Goal: Task Accomplishment & Management: Manage account settings

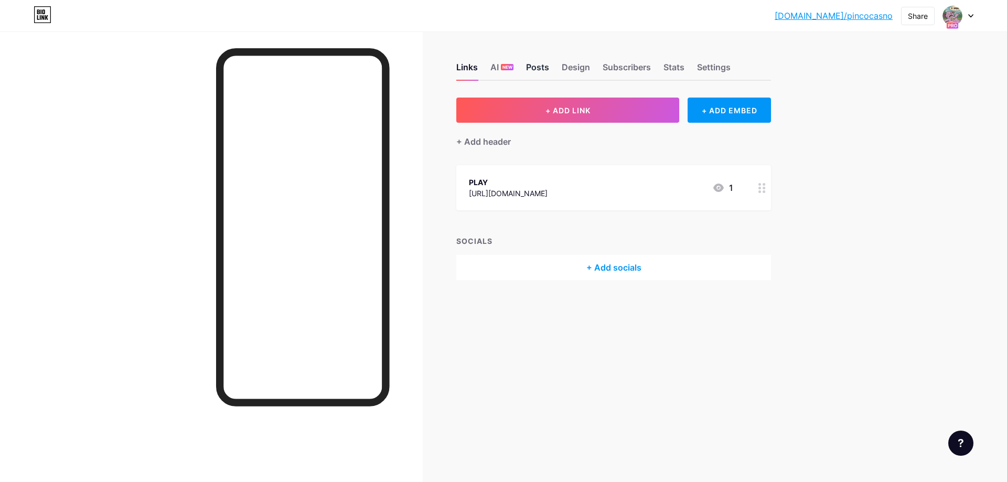
click at [546, 63] on div "Posts" at bounding box center [537, 70] width 23 height 19
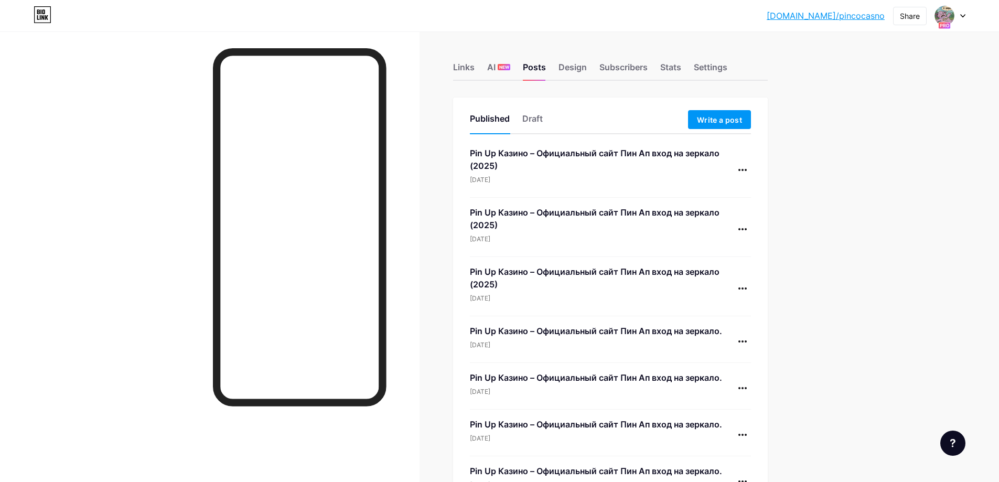
click at [695, 151] on div "Pin Up Казино – Официальный сайт Пин Ап вход на зеркало (2025)" at bounding box center [602, 159] width 264 height 25
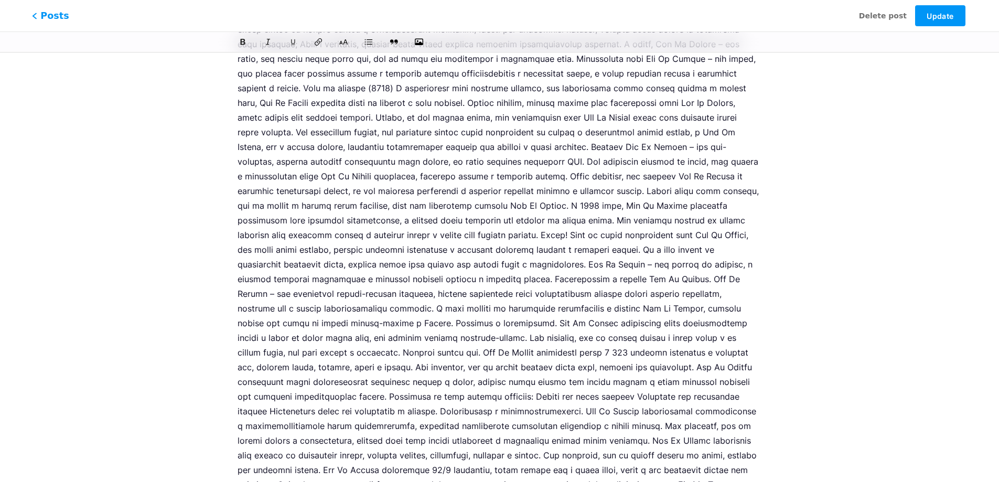
click at [49, 17] on span "Posts" at bounding box center [50, 16] width 37 height 14
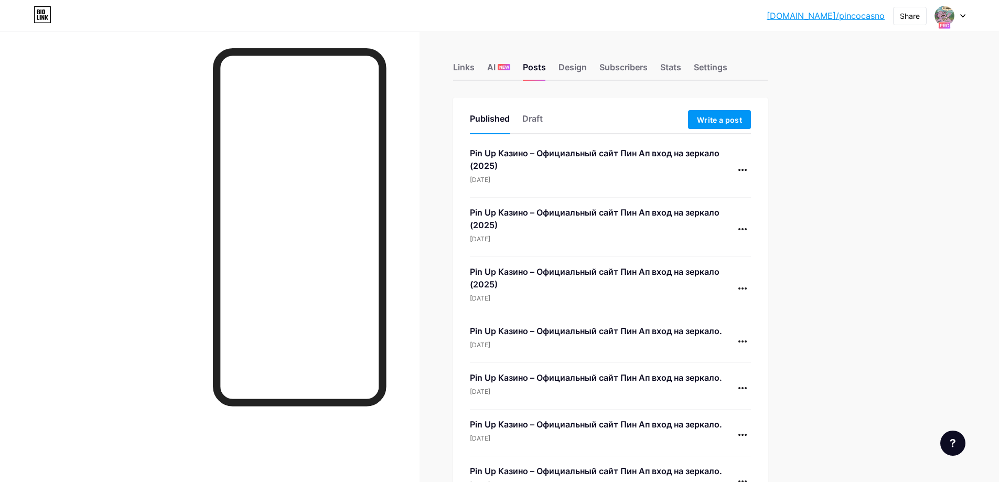
click at [963, 14] on icon at bounding box center [962, 16] width 5 height 4
click at [744, 171] on div at bounding box center [742, 169] width 17 height 17
click at [715, 258] on li "Delete" at bounding box center [710, 257] width 80 height 21
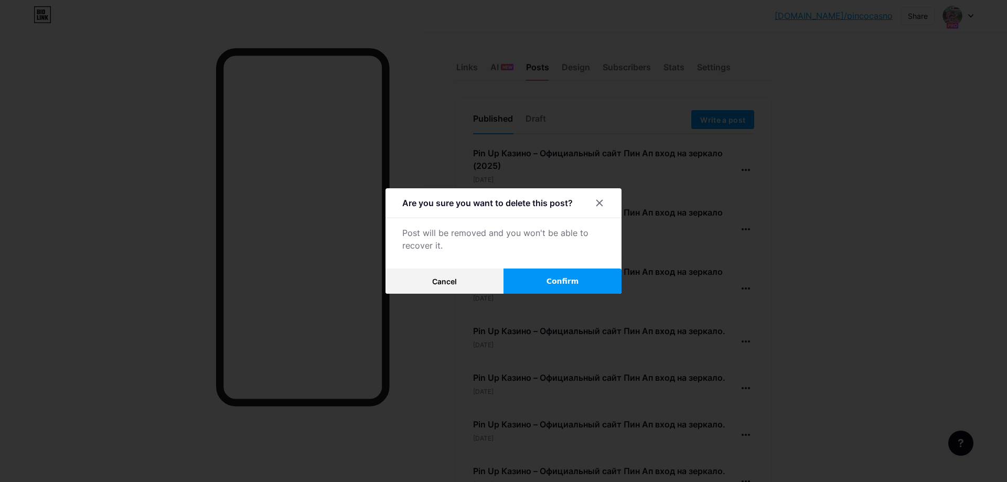
click at [572, 274] on button "Confirm" at bounding box center [562, 280] width 118 height 25
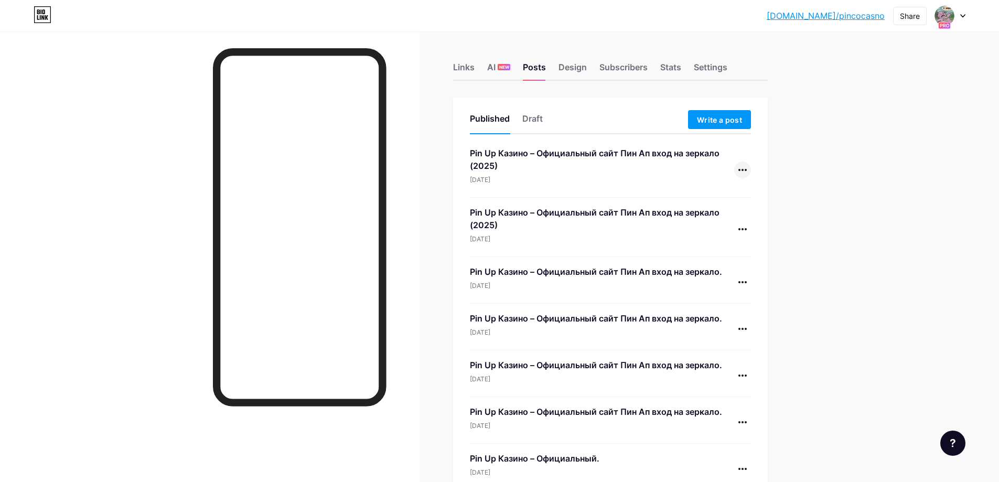
click at [746, 170] on icon at bounding box center [742, 170] width 8 height 2
click at [724, 252] on li "Delete" at bounding box center [710, 257] width 80 height 21
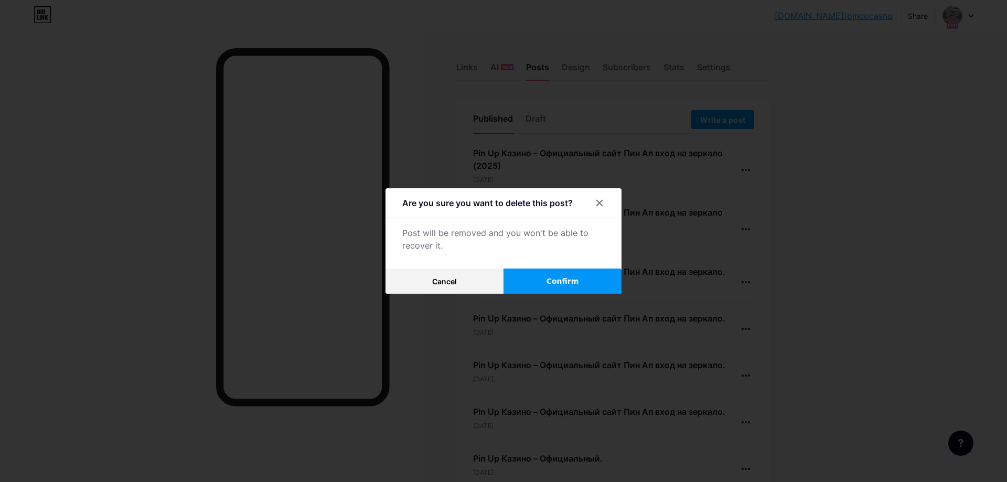
click at [579, 276] on button "Confirm" at bounding box center [562, 280] width 118 height 25
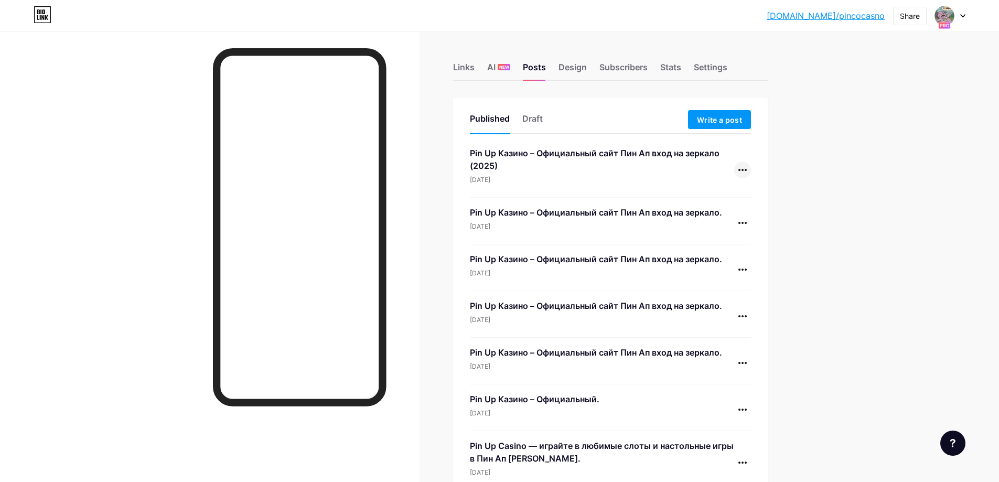
click at [744, 168] on div at bounding box center [742, 169] width 17 height 17
click at [721, 255] on li "Delete" at bounding box center [710, 257] width 80 height 21
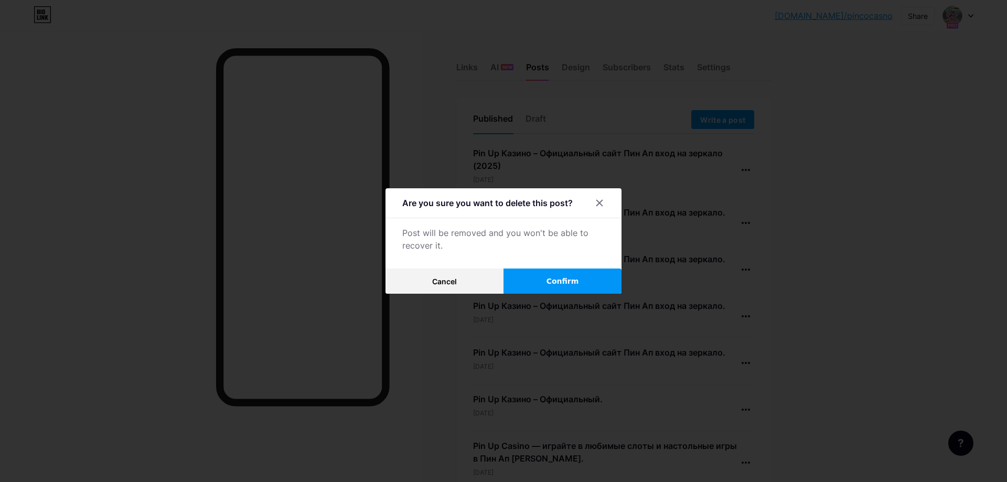
click at [584, 274] on button "Confirm" at bounding box center [562, 280] width 118 height 25
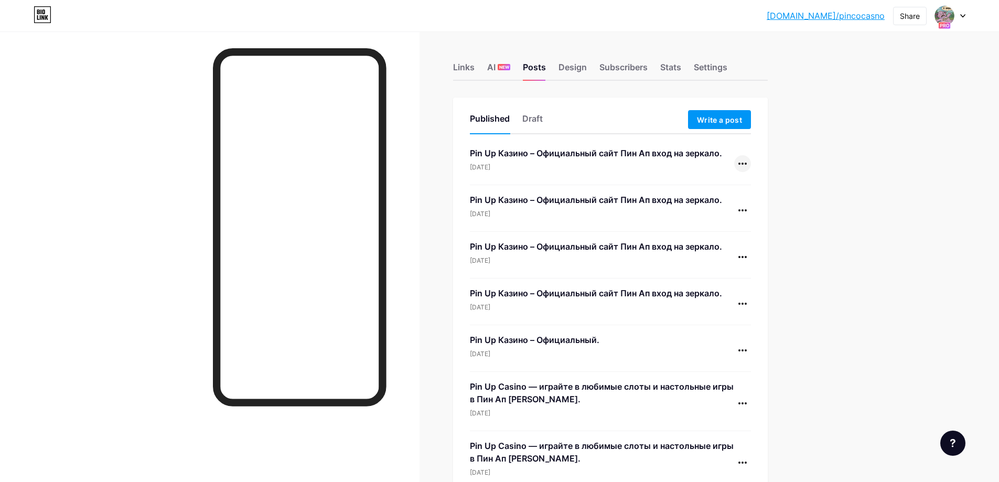
click at [747, 169] on div at bounding box center [742, 163] width 17 height 17
click at [718, 251] on li "Delete" at bounding box center [710, 251] width 80 height 21
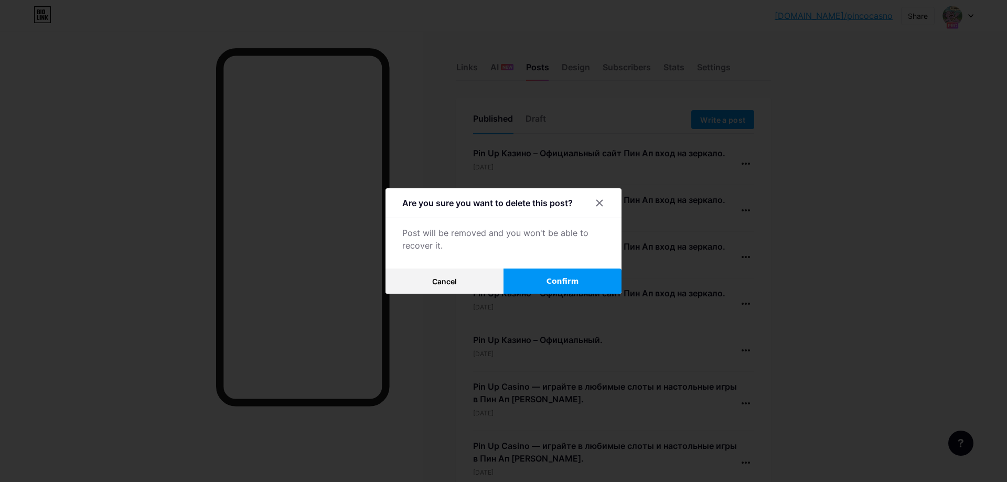
click at [598, 280] on button "Confirm" at bounding box center [562, 280] width 118 height 25
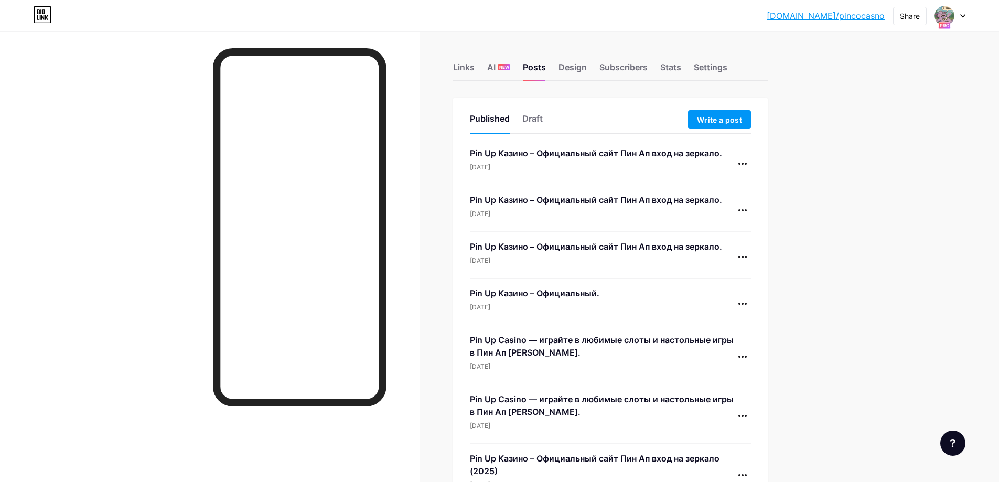
click at [744, 163] on icon at bounding box center [742, 164] width 8 height 2
click at [715, 245] on li "Delete" at bounding box center [710, 251] width 80 height 21
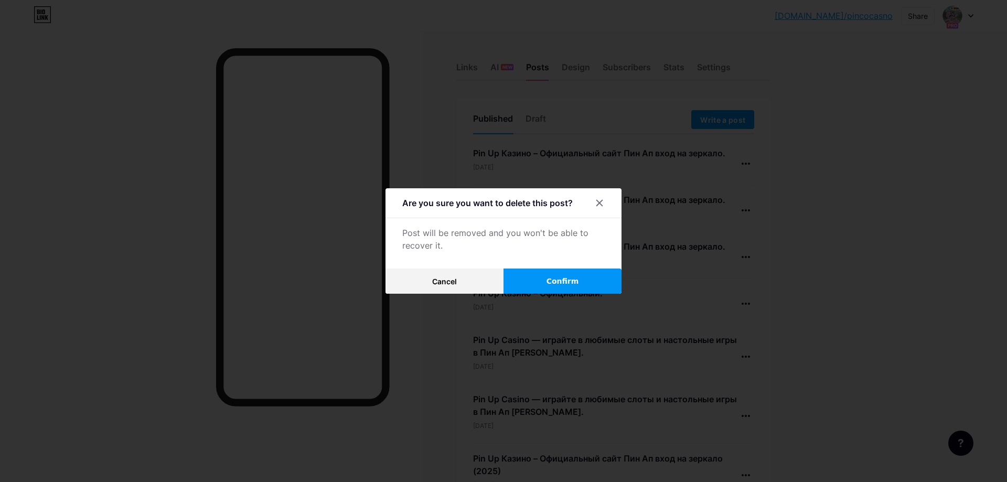
click at [590, 278] on button "Confirm" at bounding box center [562, 280] width 118 height 25
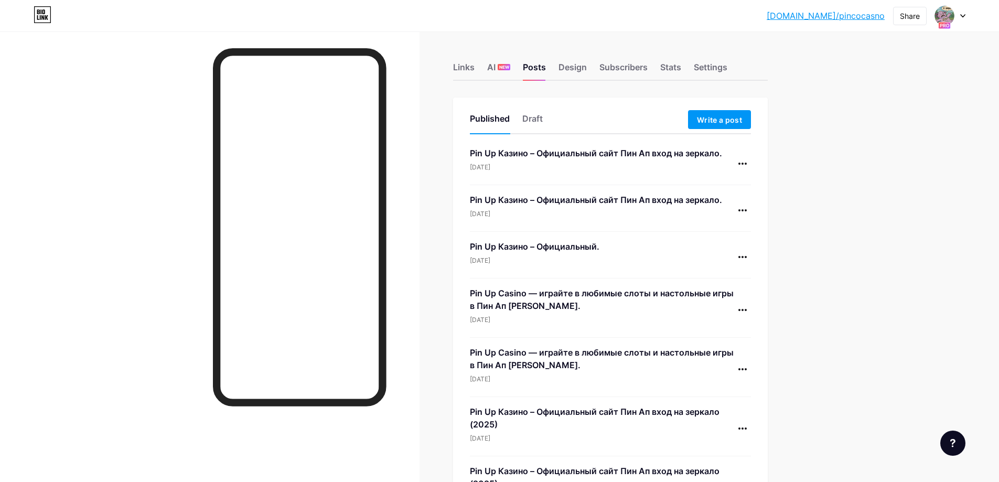
click at [745, 163] on icon at bounding box center [742, 164] width 8 height 2
click at [714, 256] on li "Delete" at bounding box center [710, 251] width 80 height 21
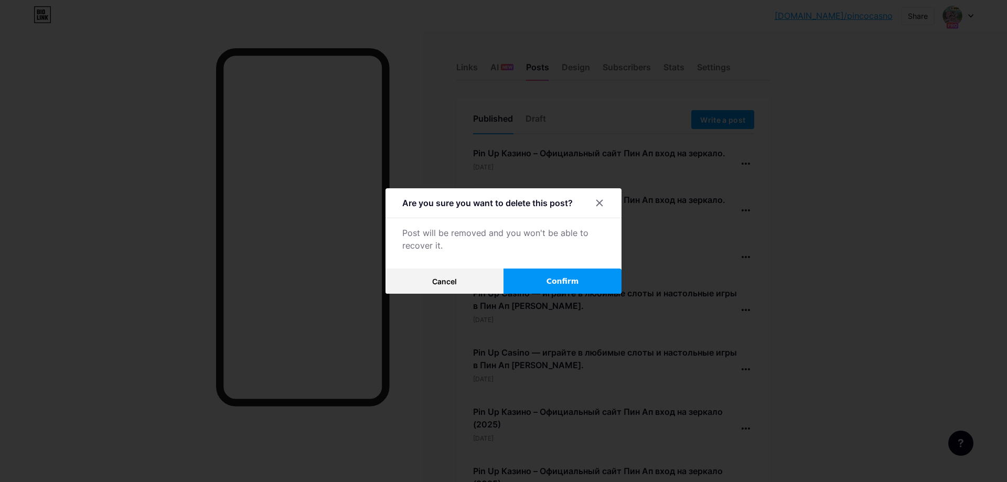
click at [608, 268] on button "Confirm" at bounding box center [562, 280] width 118 height 25
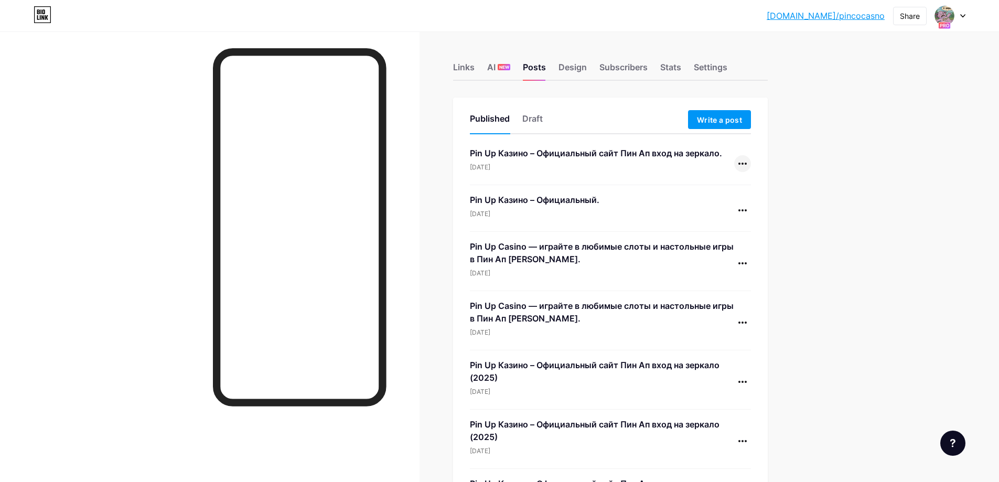
click at [746, 164] on icon at bounding box center [742, 164] width 8 height 2
click at [719, 252] on li "Delete" at bounding box center [710, 251] width 80 height 21
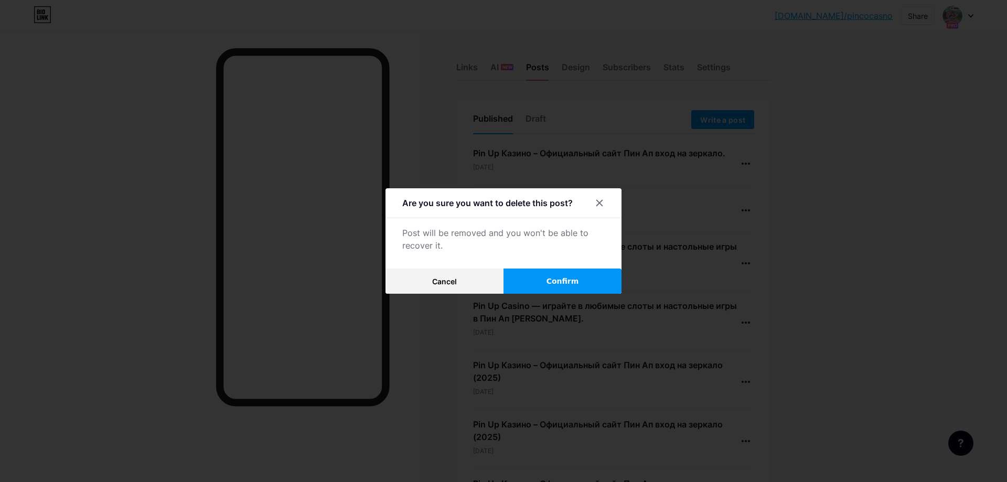
click at [607, 282] on button "Confirm" at bounding box center [562, 280] width 118 height 25
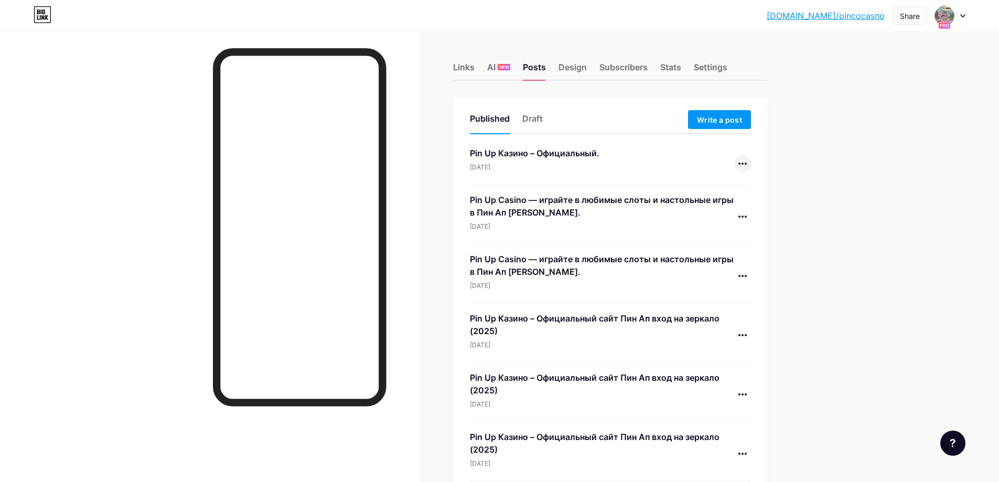
click at [744, 163] on icon at bounding box center [742, 164] width 8 height 2
click at [719, 249] on li "Delete" at bounding box center [710, 251] width 80 height 21
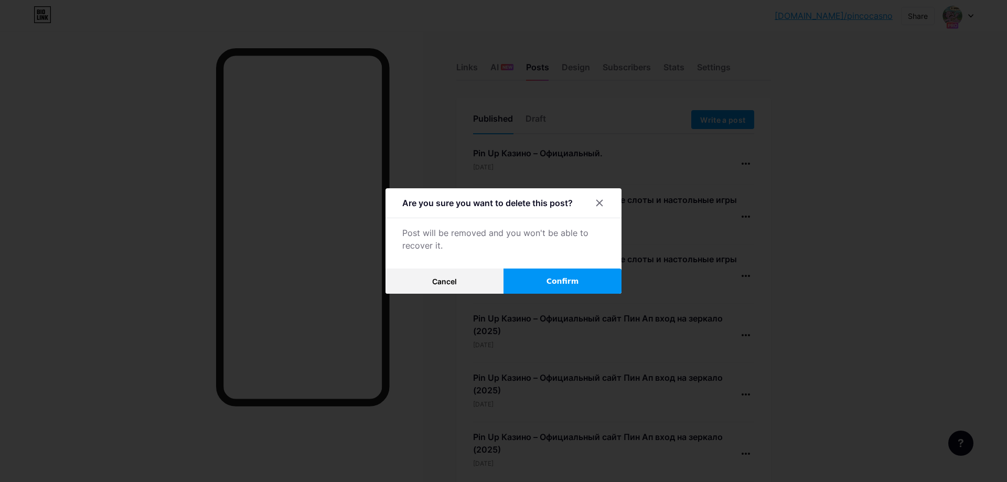
click at [578, 273] on button "Confirm" at bounding box center [562, 280] width 118 height 25
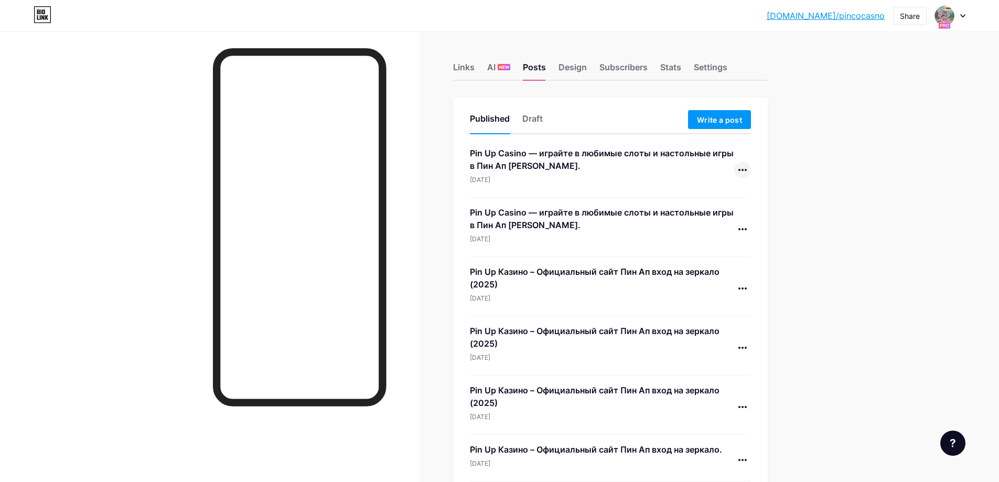
click at [742, 167] on div at bounding box center [742, 169] width 17 height 17
click at [716, 256] on li "Delete" at bounding box center [710, 257] width 80 height 21
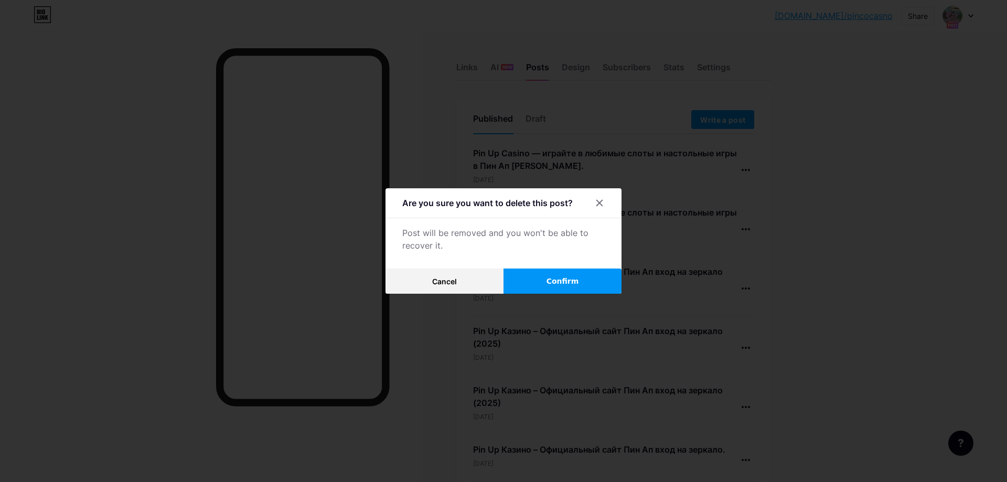
click at [587, 276] on button "Confirm" at bounding box center [562, 280] width 118 height 25
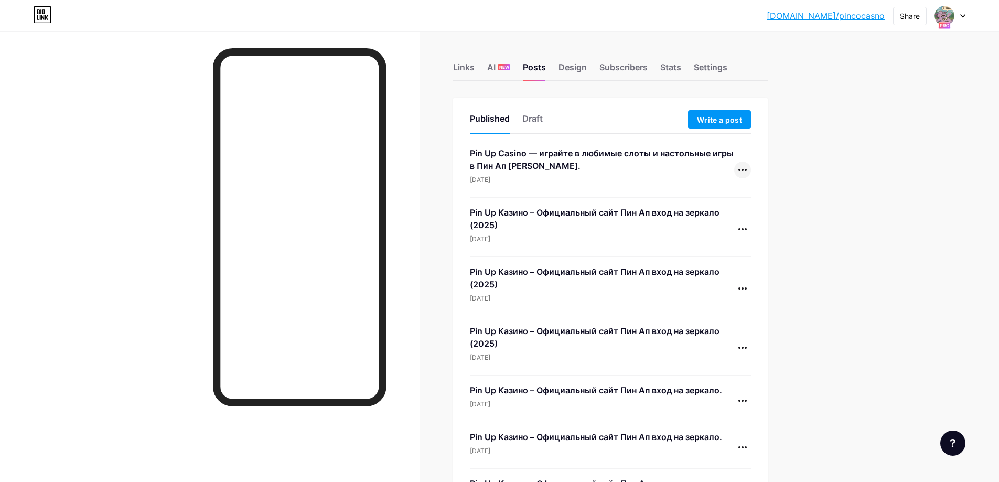
click at [743, 170] on icon at bounding box center [742, 170] width 8 height 2
click at [721, 260] on li "Delete" at bounding box center [710, 257] width 80 height 21
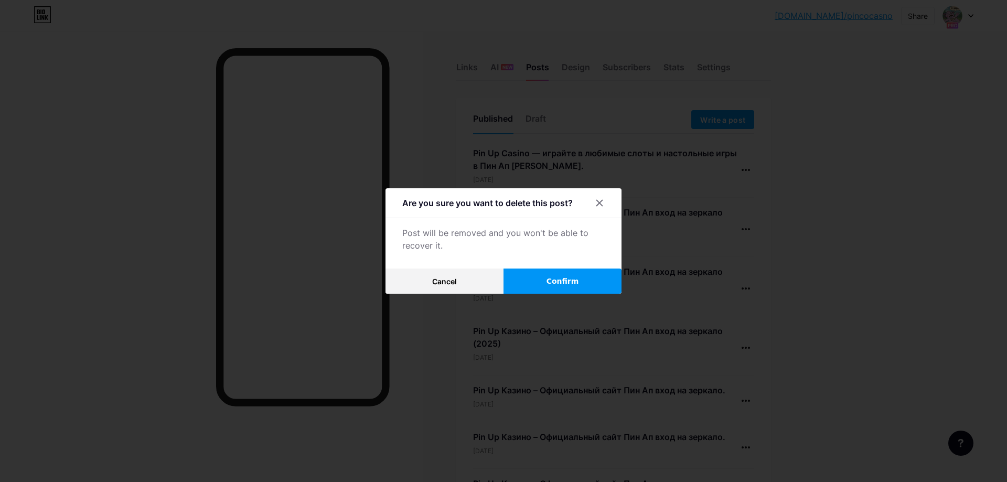
click at [586, 270] on button "Confirm" at bounding box center [562, 280] width 118 height 25
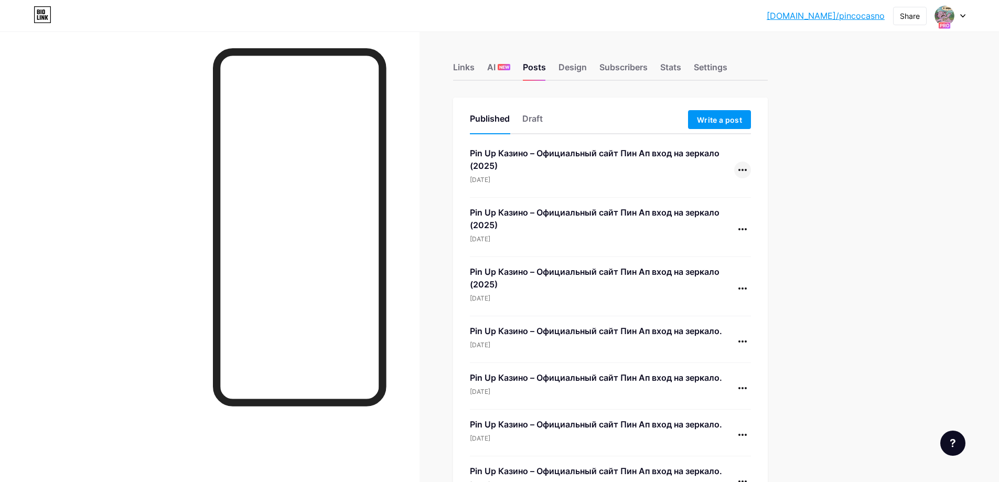
click at [745, 170] on icon at bounding box center [742, 170] width 8 height 2
click at [724, 251] on li "Delete" at bounding box center [710, 257] width 80 height 21
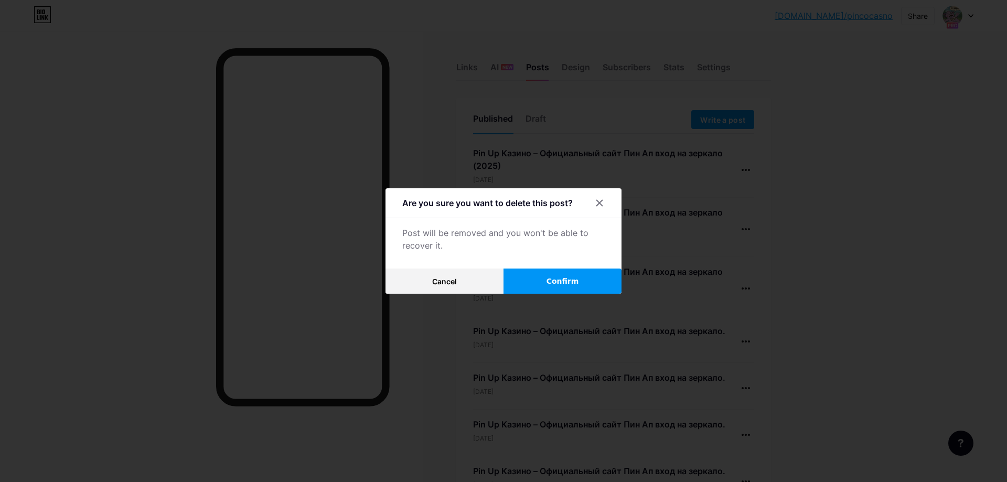
click at [572, 281] on span "Confirm" at bounding box center [562, 281] width 33 height 11
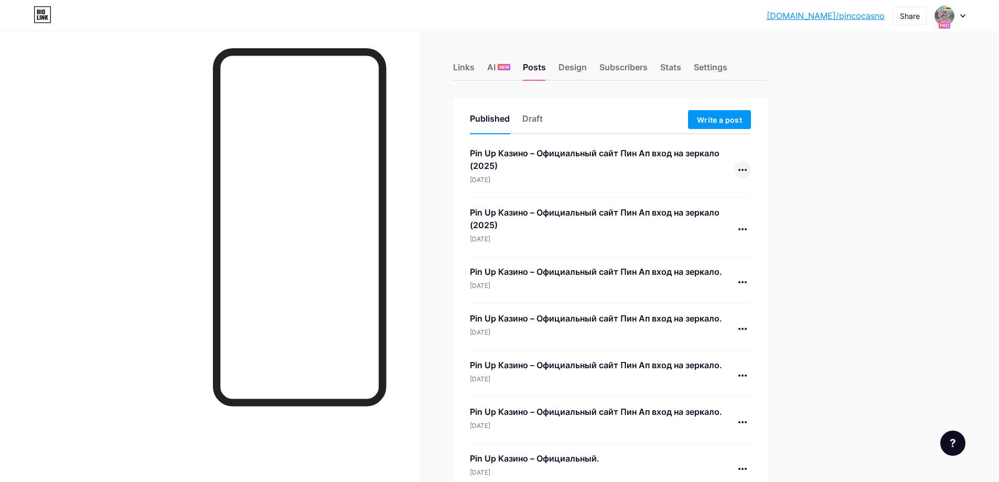
click at [747, 169] on icon at bounding box center [742, 170] width 8 height 2
click at [722, 259] on li "Delete" at bounding box center [710, 257] width 80 height 21
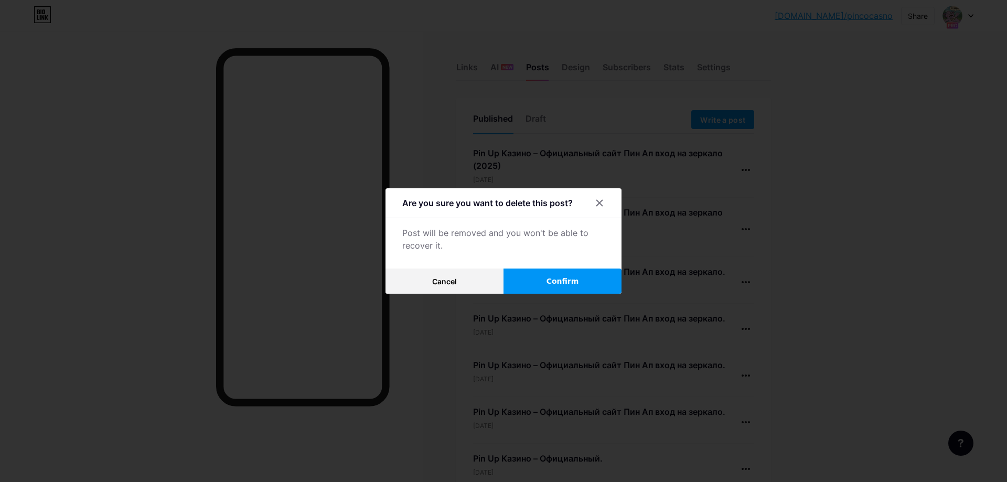
click at [548, 276] on span "Confirm" at bounding box center [562, 281] width 33 height 11
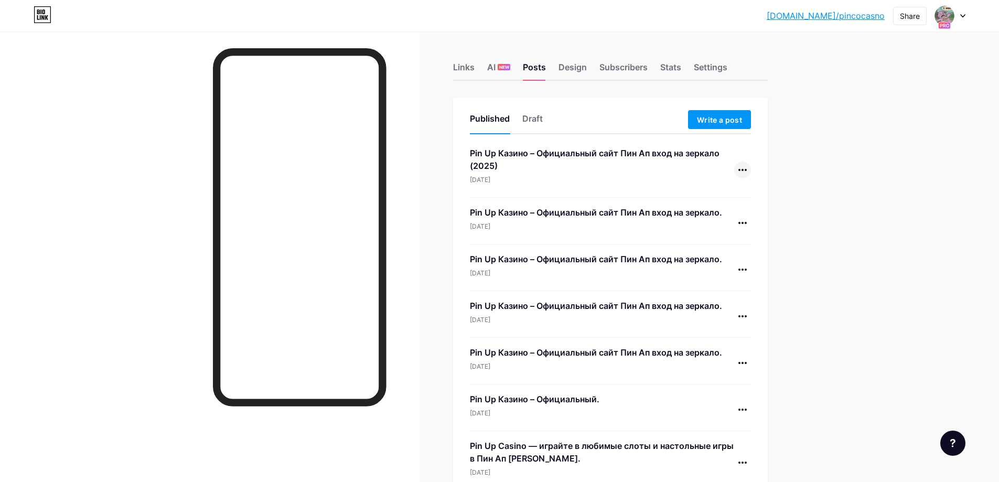
click at [742, 172] on div at bounding box center [742, 169] width 17 height 17
click at [715, 259] on li "Delete" at bounding box center [710, 257] width 80 height 21
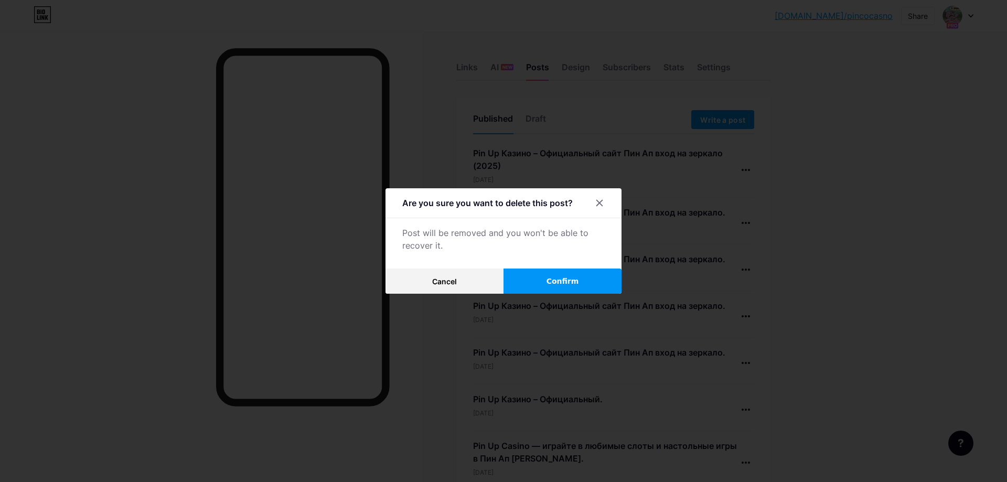
drag, startPoint x: 580, startPoint y: 282, endPoint x: 591, endPoint y: 273, distance: 14.2
click at [578, 282] on button "Confirm" at bounding box center [562, 280] width 118 height 25
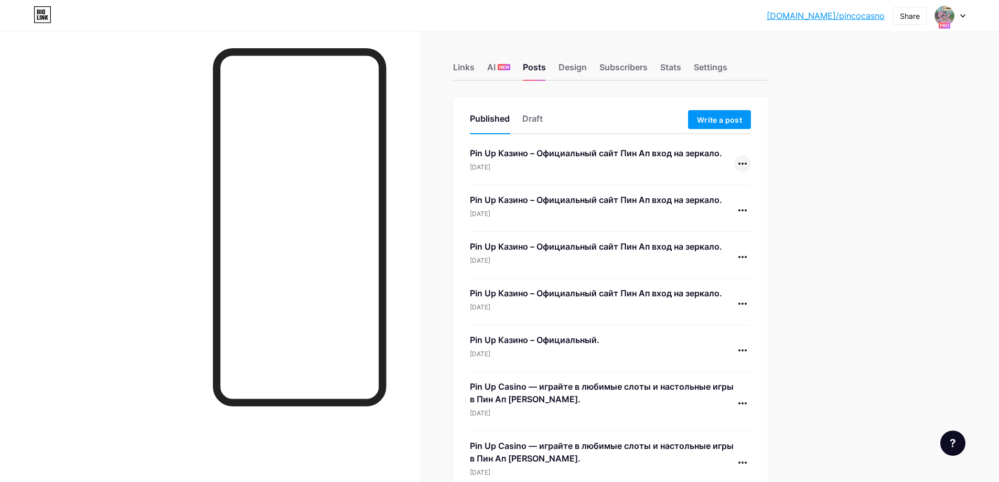
click at [745, 167] on div at bounding box center [742, 163] width 17 height 17
click at [720, 253] on li "Delete" at bounding box center [710, 251] width 80 height 21
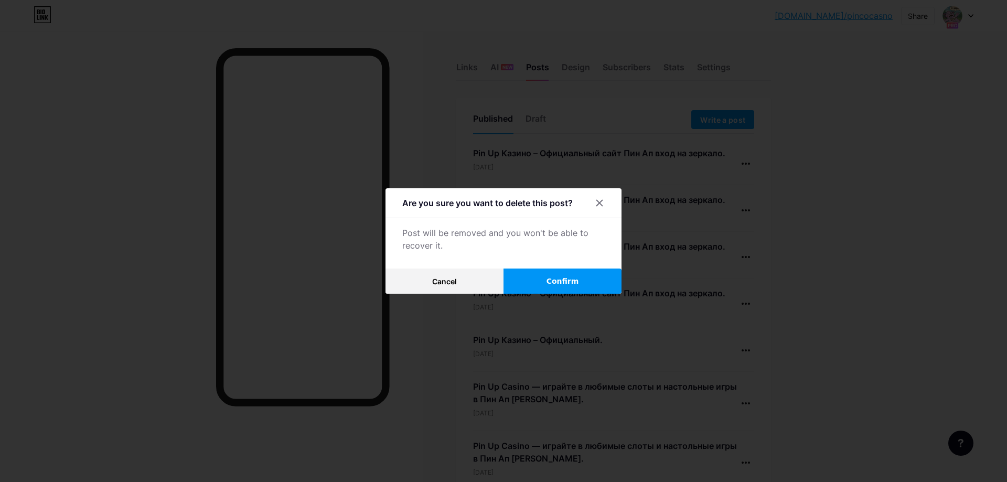
click at [587, 269] on button "Confirm" at bounding box center [562, 280] width 118 height 25
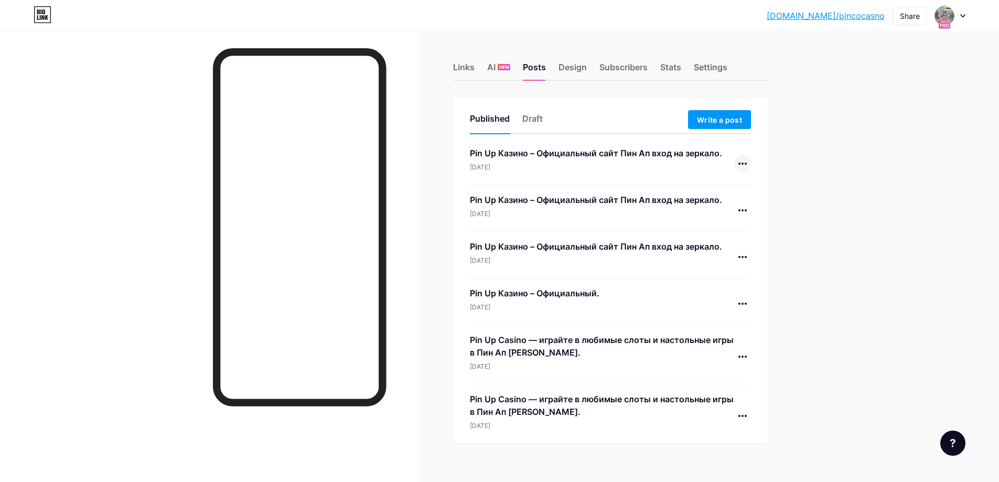
click at [742, 161] on div at bounding box center [742, 163] width 17 height 17
click at [723, 247] on li "Delete" at bounding box center [710, 251] width 80 height 21
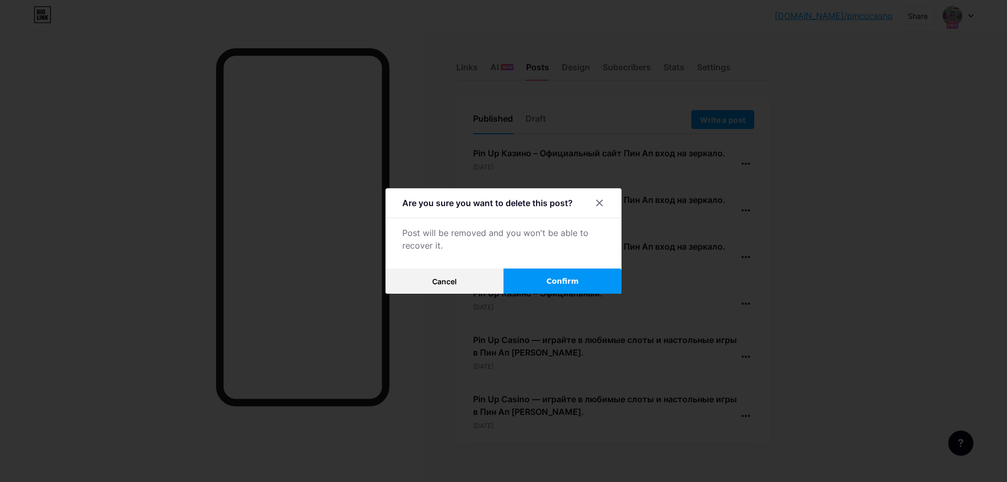
click at [501, 276] on button "Cancel" at bounding box center [444, 280] width 118 height 25
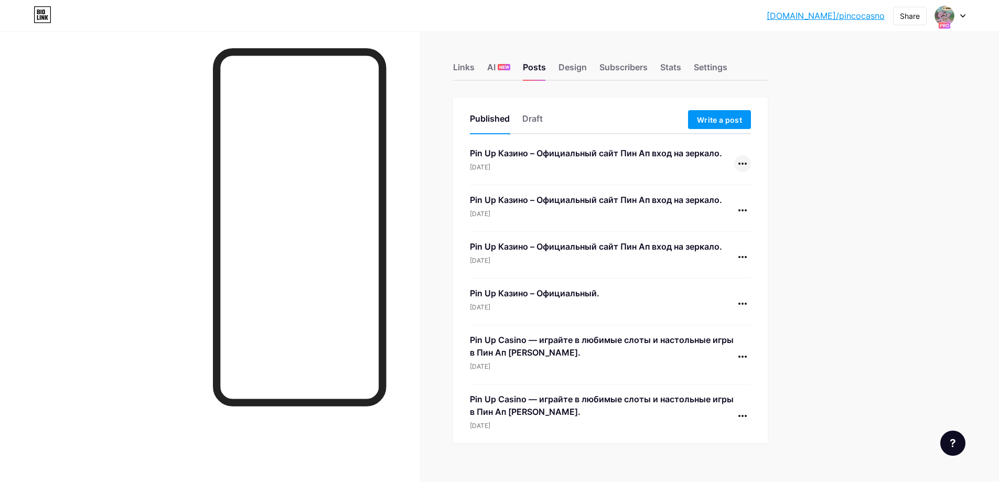
click at [747, 165] on div at bounding box center [742, 163] width 17 height 17
click at [715, 251] on li "Delete" at bounding box center [710, 251] width 80 height 21
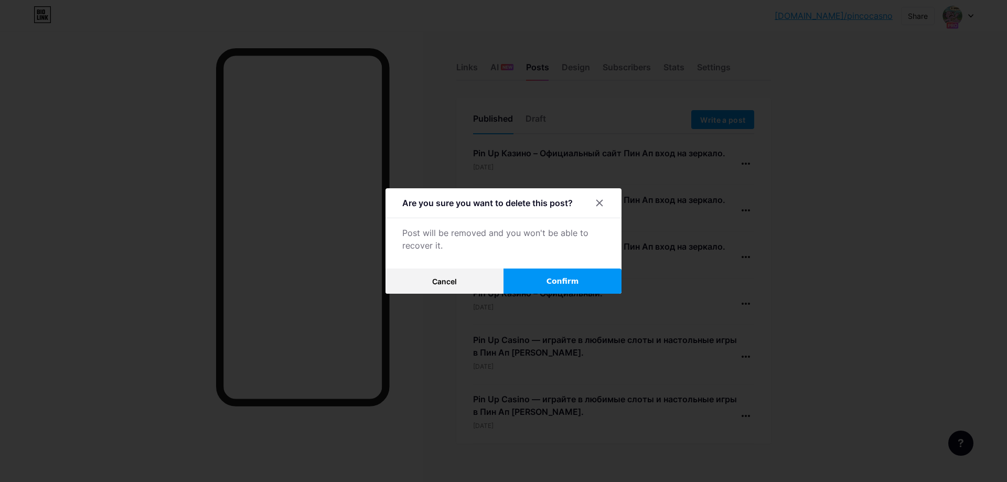
click at [579, 284] on button "Confirm" at bounding box center [562, 280] width 118 height 25
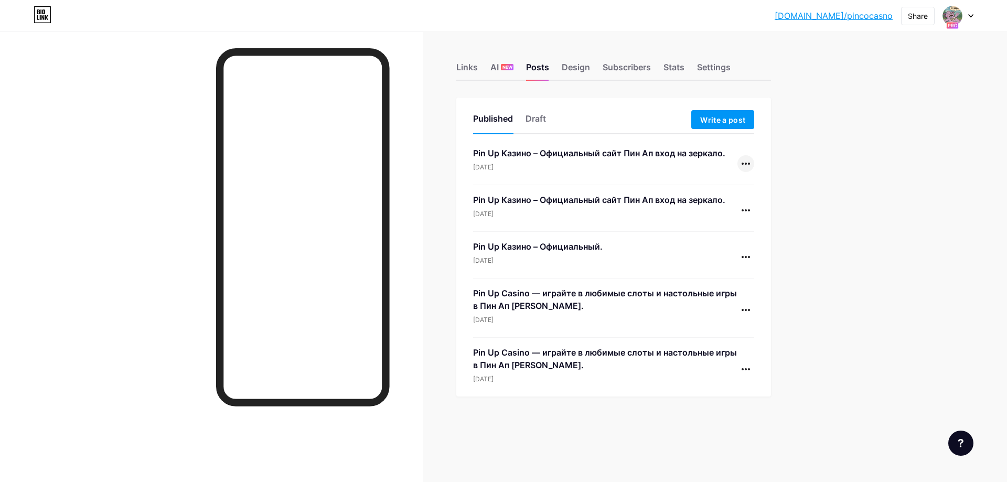
click at [743, 164] on icon at bounding box center [745, 164] width 8 height 2
click at [723, 248] on li "Delete" at bounding box center [713, 251] width 80 height 21
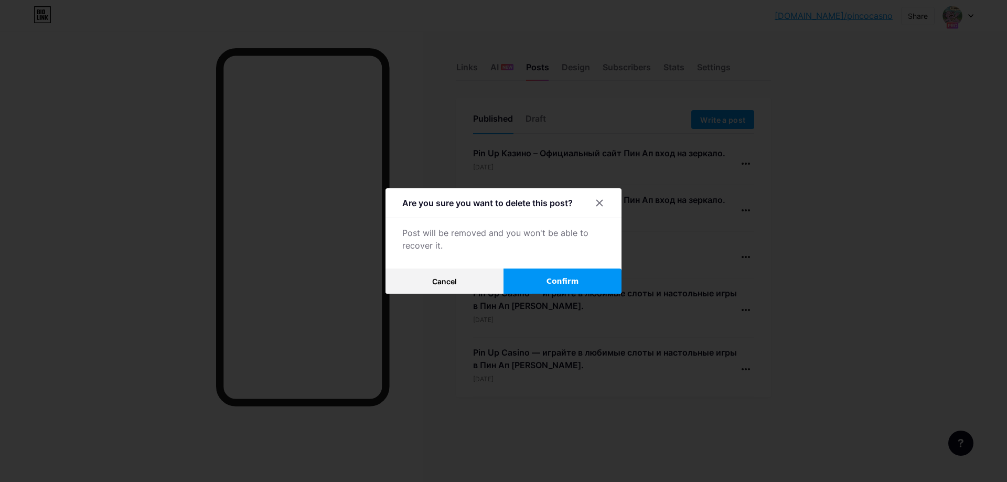
drag, startPoint x: 584, startPoint y: 276, endPoint x: 598, endPoint y: 268, distance: 16.5
click at [583, 276] on button "Confirm" at bounding box center [562, 280] width 118 height 25
click at [868, 182] on div at bounding box center [503, 241] width 1007 height 482
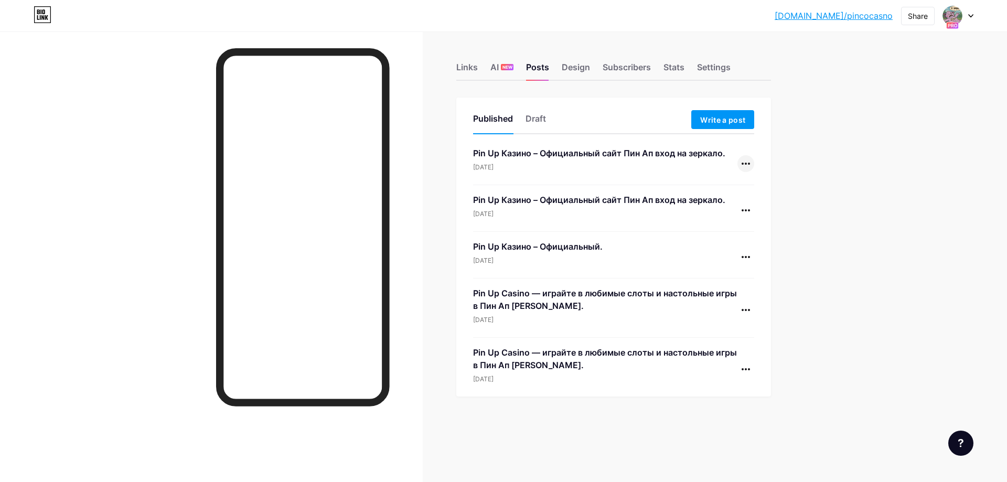
click at [743, 164] on icon at bounding box center [745, 164] width 8 height 2
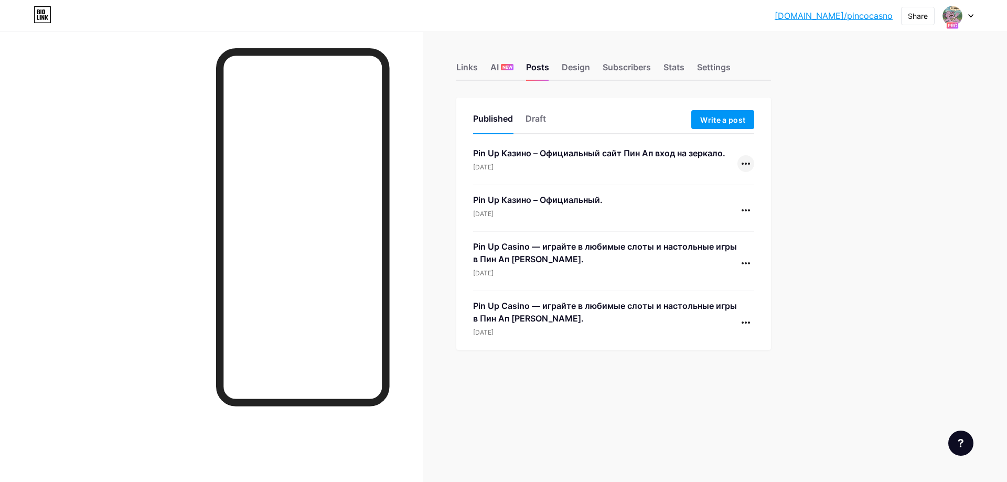
click at [743, 161] on div at bounding box center [745, 163] width 17 height 17
click at [720, 248] on li "Delete" at bounding box center [713, 251] width 80 height 21
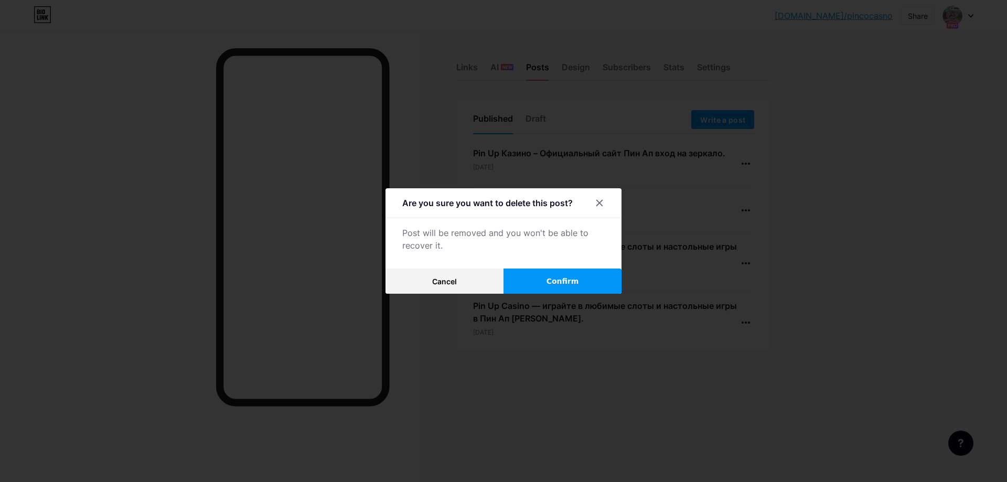
click at [570, 273] on button "Confirm" at bounding box center [562, 280] width 118 height 25
click at [928, 239] on div at bounding box center [503, 241] width 1007 height 482
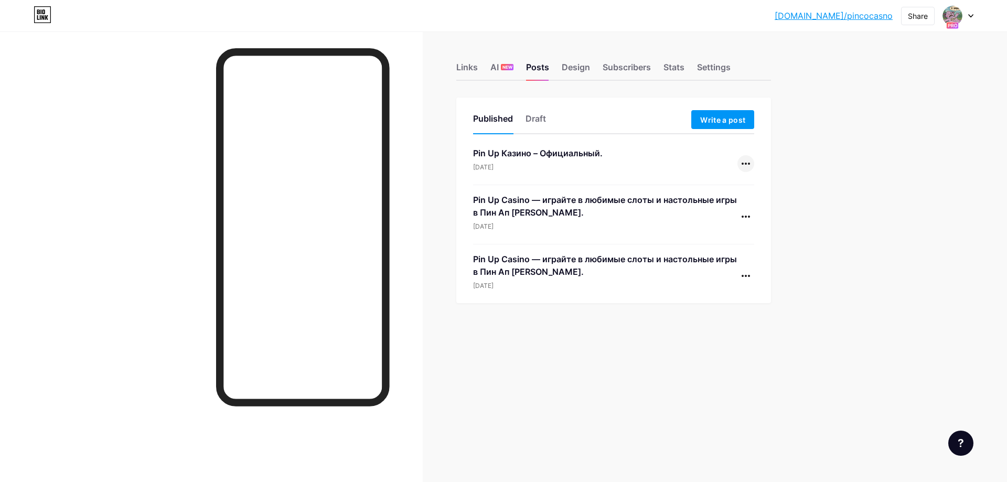
click at [744, 160] on div at bounding box center [745, 163] width 17 height 17
click at [714, 246] on li "Delete" at bounding box center [713, 251] width 80 height 21
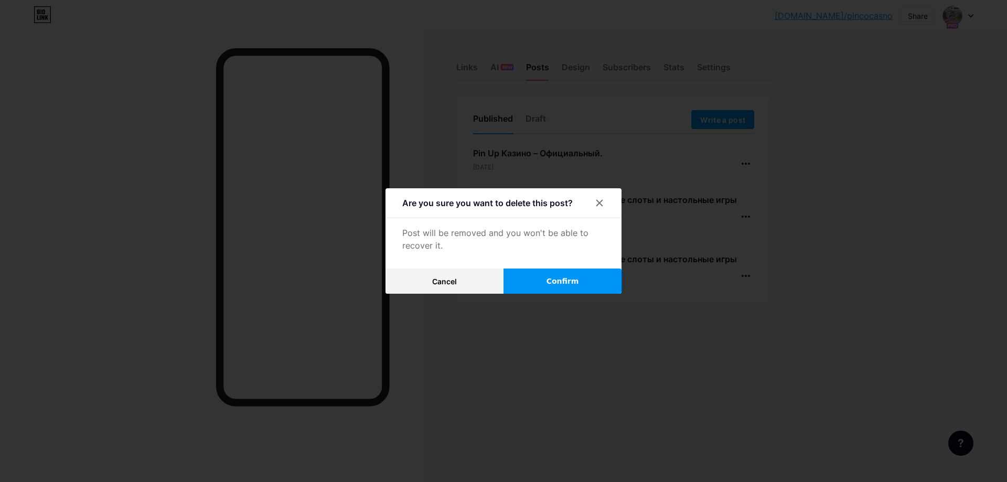
click at [593, 277] on button "Confirm" at bounding box center [562, 280] width 118 height 25
drag, startPoint x: 995, startPoint y: 228, endPoint x: 960, endPoint y: 241, distance: 37.0
click at [990, 234] on div at bounding box center [503, 241] width 1007 height 482
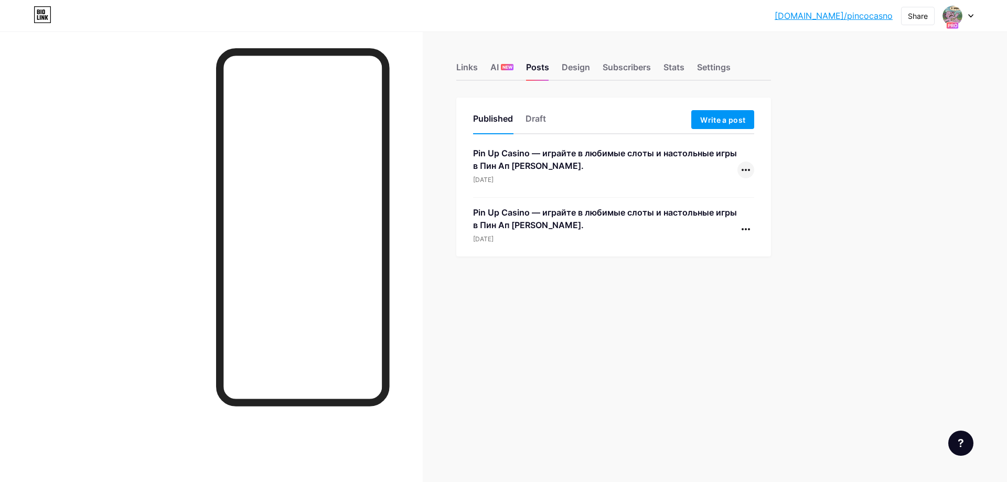
click at [745, 169] on icon at bounding box center [745, 170] width 8 height 2
click at [726, 261] on li "Delete" at bounding box center [713, 257] width 80 height 21
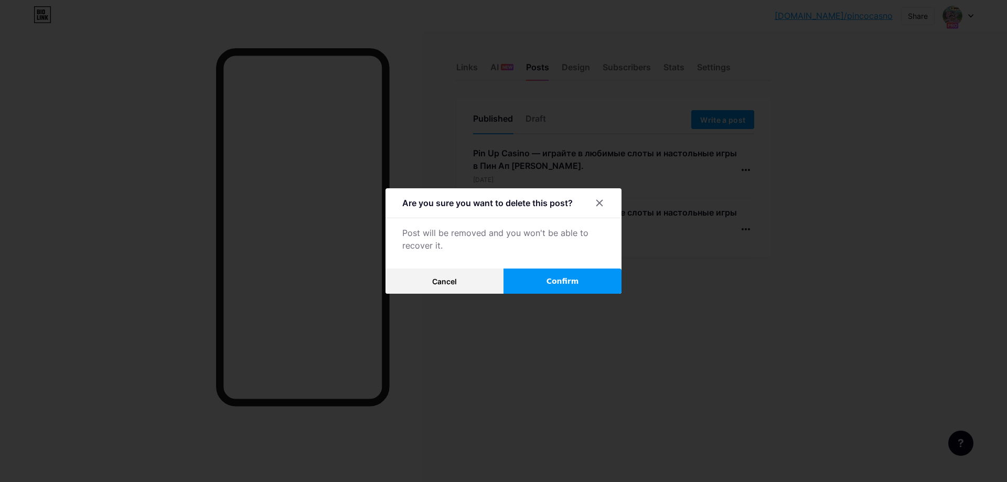
click at [596, 283] on button "Confirm" at bounding box center [562, 280] width 118 height 25
click at [902, 263] on div at bounding box center [503, 241] width 1007 height 482
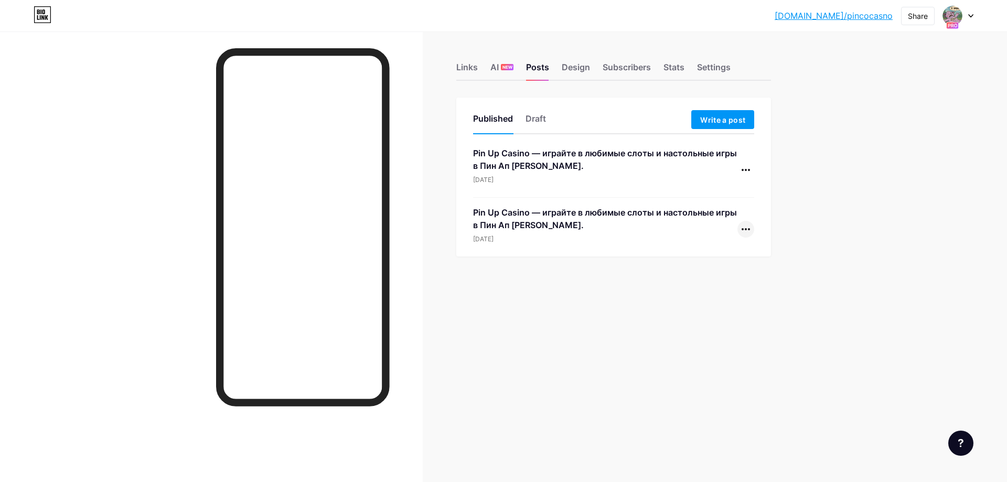
click at [745, 231] on div at bounding box center [745, 229] width 17 height 17
click at [705, 319] on div "Links AI NEW Posts Design Subscribers Stats Settings Published Draft Write a po…" at bounding box center [407, 241] width 815 height 482
click at [717, 264] on div "Links AI NEW Posts Design Subscribers Stats Settings Published Draft Write a po…" at bounding box center [407, 241] width 815 height 482
click at [744, 174] on div at bounding box center [745, 169] width 17 height 17
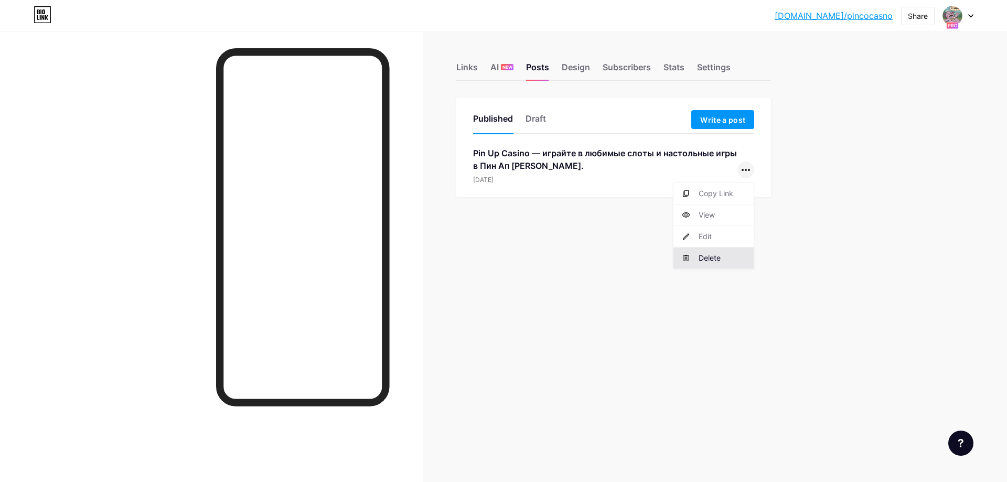
click at [723, 257] on li "Delete" at bounding box center [713, 257] width 80 height 21
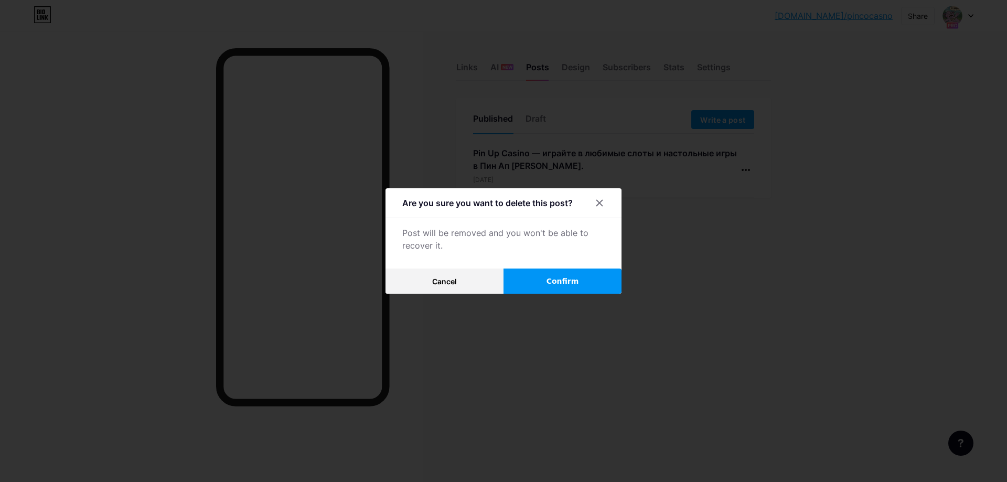
click at [584, 280] on button "Confirm" at bounding box center [562, 280] width 118 height 25
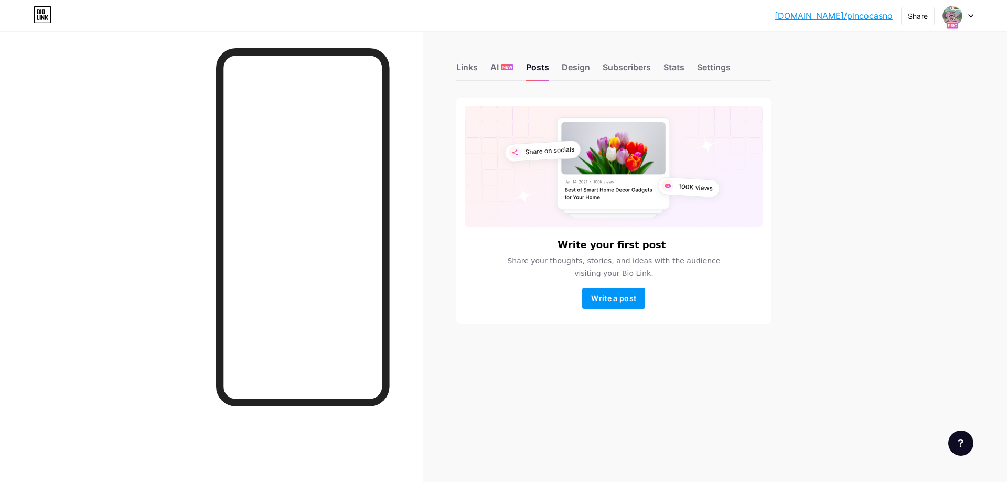
click at [916, 278] on div "bio.link/pincoc... bio.link/pincocasno Share Switch accounts pinco casino bio.l…" at bounding box center [503, 241] width 1007 height 482
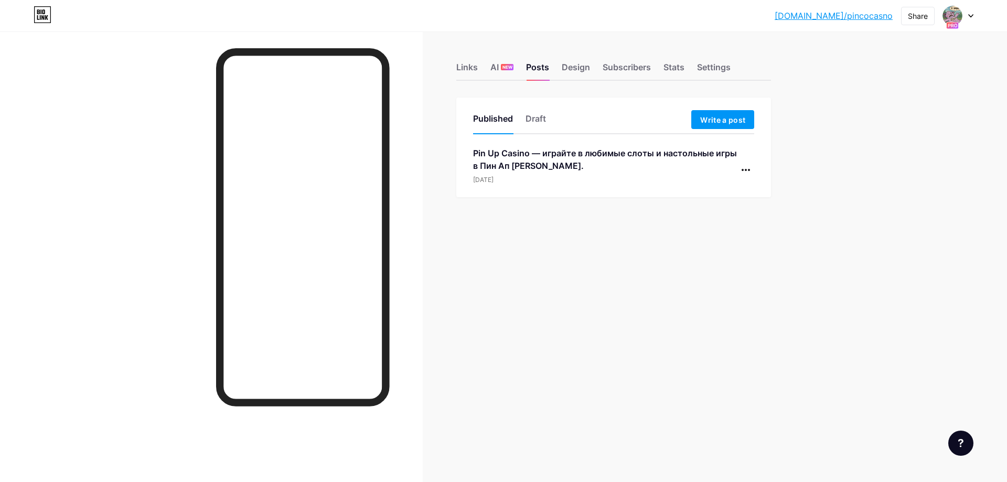
click at [497, 152] on div "Pin Up Casino — играйте в любимые слоты и настольные игры в Пин Ап [PERSON_NAME…" at bounding box center [605, 159] width 264 height 25
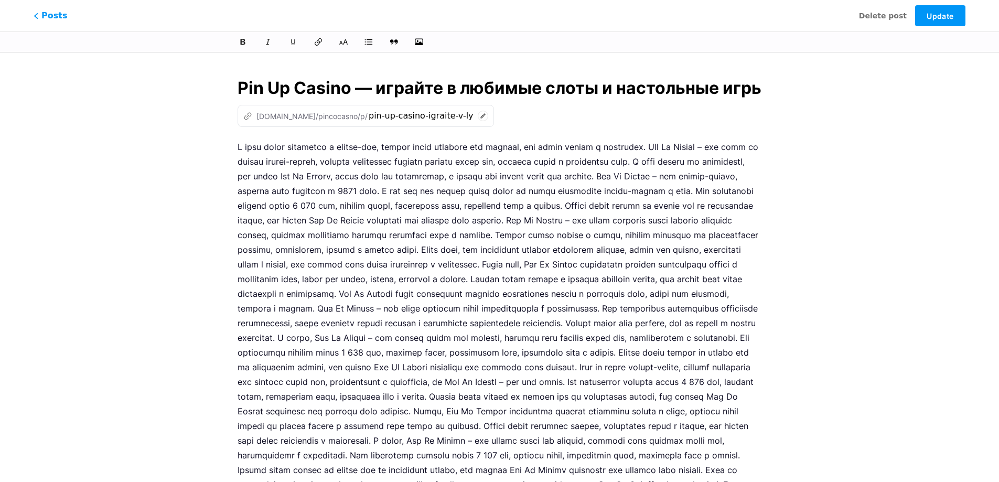
click at [391, 124] on div "z [DOMAIN_NAME]/pincocasno/p/ pin-up-casino-igraite-v-lyubimye-sloty-i-nastolny…" at bounding box center [365, 116] width 256 height 22
click at [44, 12] on span "Posts" at bounding box center [51, 15] width 34 height 13
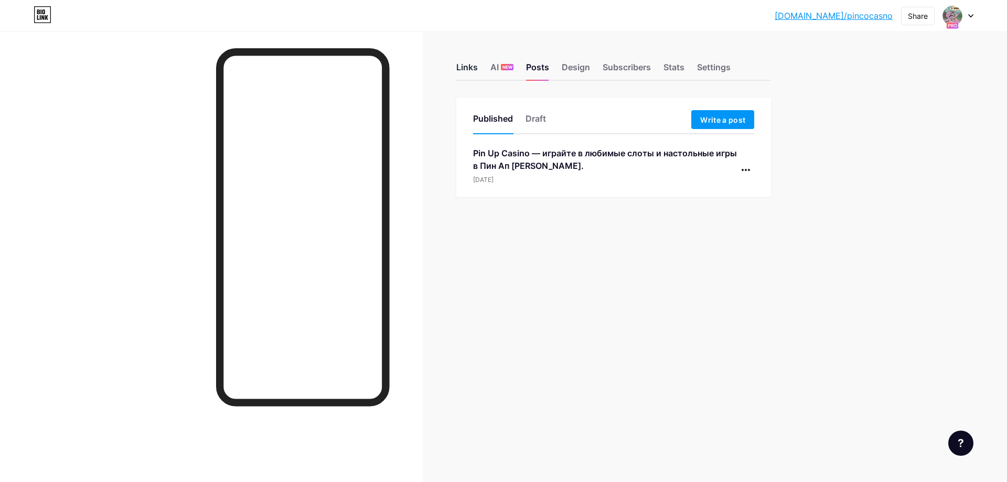
click at [465, 68] on div "Links" at bounding box center [466, 70] width 21 height 19
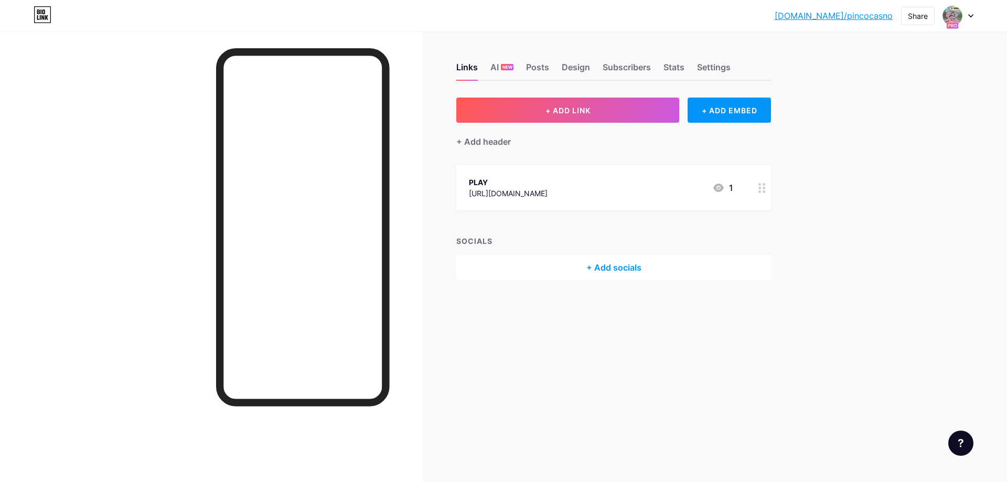
click at [470, 16] on div "[DOMAIN_NAME]/pincoc... [DOMAIN_NAME]/pincocasno Share Switch accounts pinco ca…" at bounding box center [503, 15] width 1007 height 19
